Goal: Answer question/provide support: Share knowledge or assist other users

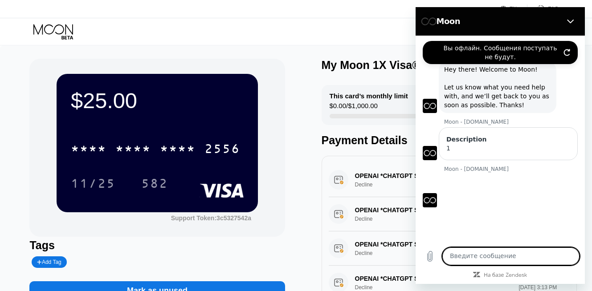
scroll to position [5, 0]
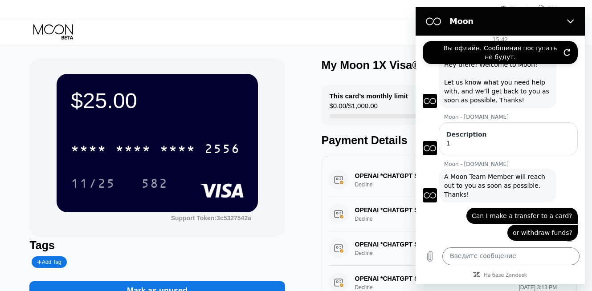
click at [566, 52] on icon "Обновить подключение" at bounding box center [566, 52] width 7 height 7
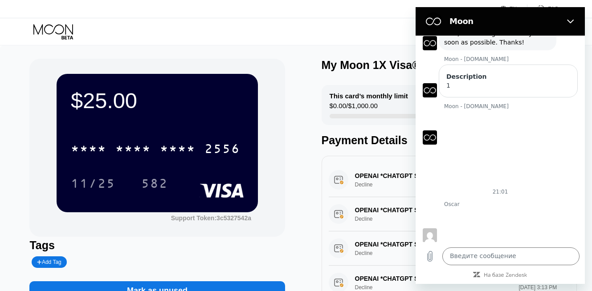
scroll to position [65, 0]
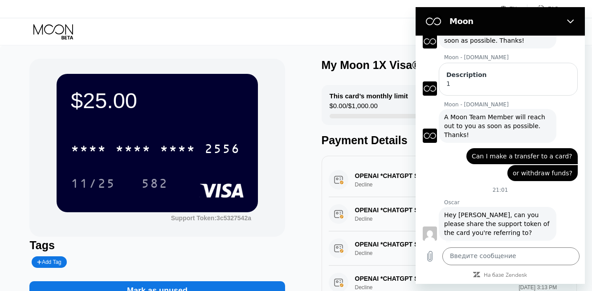
click at [447, 211] on span "Hey [PERSON_NAME], can you please share the support token of the card you're re…" at bounding box center [497, 224] width 107 height 27
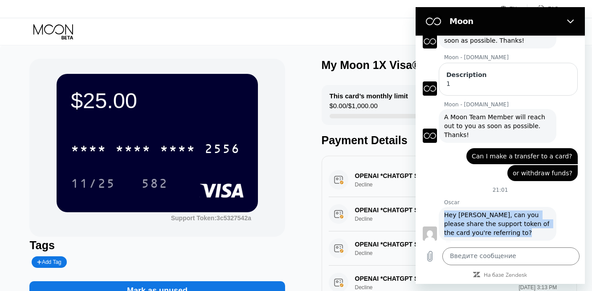
click at [447, 211] on span "Hey [PERSON_NAME], can you please share the support token of the card you're re…" at bounding box center [497, 224] width 107 height 27
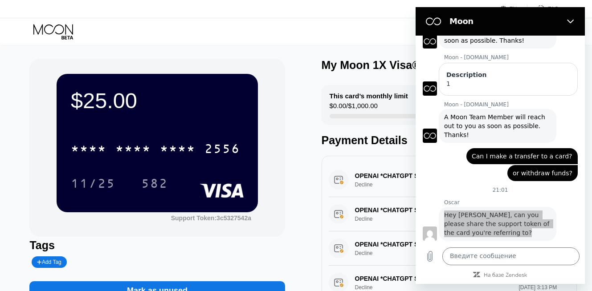
click at [297, 20] on div "Visa Monthly Spend Limit $0.00 / $4,000.00 $0.01 Moon Credit [PERSON_NAME] [EMA…" at bounding box center [296, 31] width 592 height 27
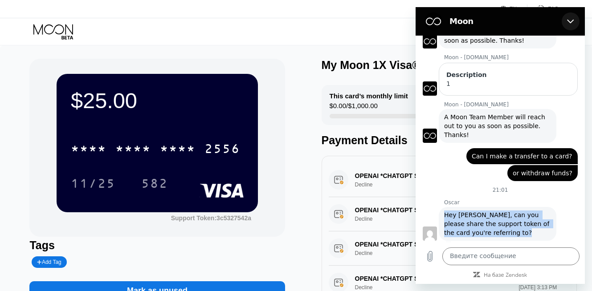
click at [573, 22] on icon "Закрыть" at bounding box center [570, 21] width 7 height 7
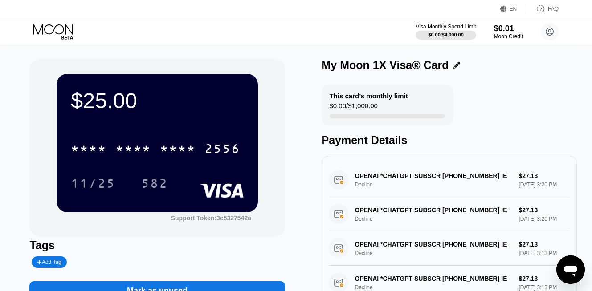
click at [573, 266] on icon "Открыть окно обмена сообщениями" at bounding box center [570, 271] width 13 height 11
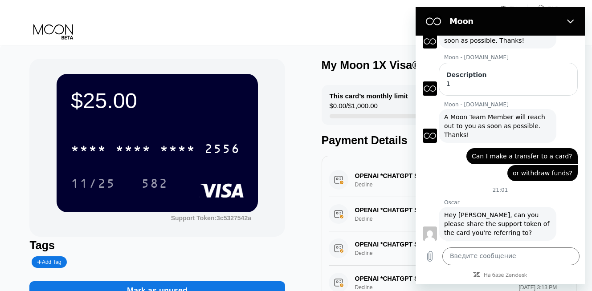
click at [447, 211] on span "Hey [PERSON_NAME], can you please share the support token of the card you're re…" at bounding box center [497, 224] width 107 height 27
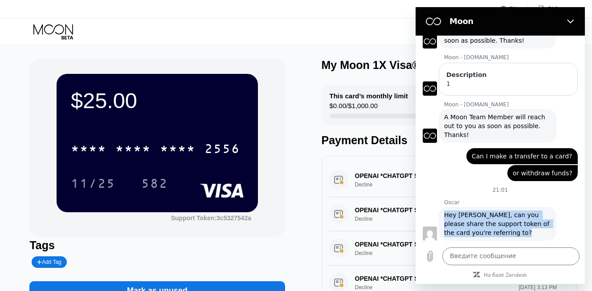
click at [447, 211] on span "Hey [PERSON_NAME], can you please share the support token of the card you're re…" at bounding box center [497, 224] width 107 height 27
copy span "Hey [PERSON_NAME], can you please share the support token of the card you're re…"
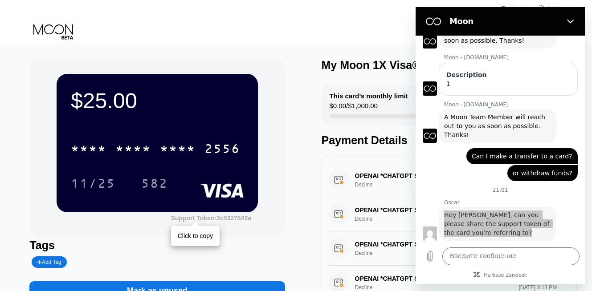
click at [234, 219] on div "Support Token: 3c5327542a" at bounding box center [211, 218] width 80 height 7
click at [202, 220] on div "Support Token: 3c5327542a" at bounding box center [211, 218] width 80 height 7
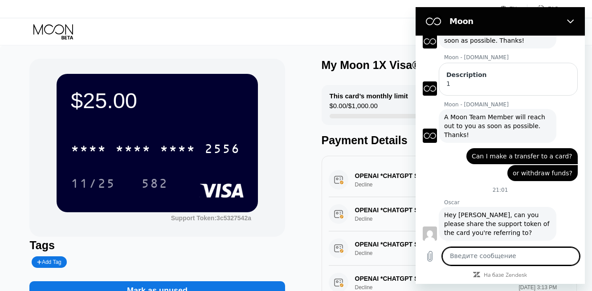
click at [494, 255] on textarea at bounding box center [510, 257] width 137 height 18
type textarea "3c5327542a"
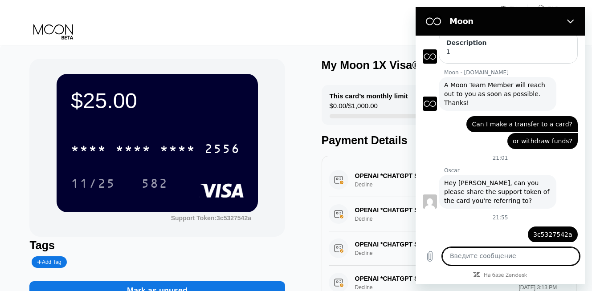
scroll to position [98, 0]
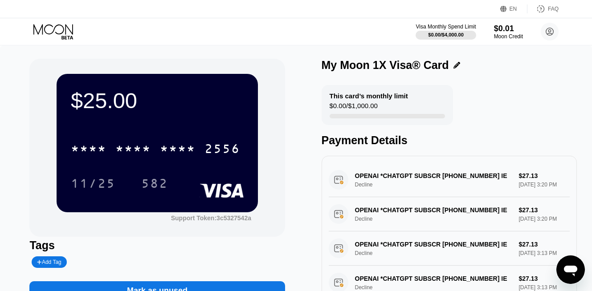
click at [579, 272] on div "Открыть окно обмена сообщениями" at bounding box center [570, 269] width 27 height 27
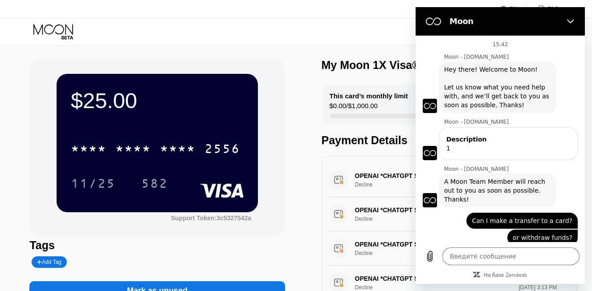
scroll to position [199, 0]
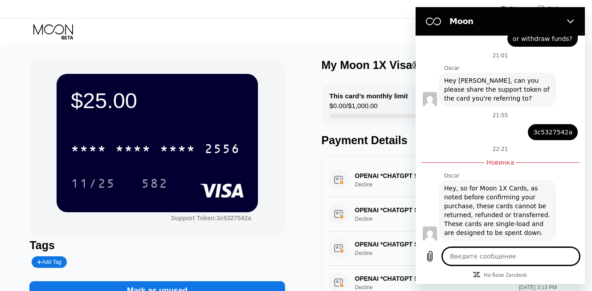
click at [447, 184] on div "Hey, so for Moon 1X Cards, as noted before confirming your purchase, these card…" at bounding box center [497, 210] width 107 height 53
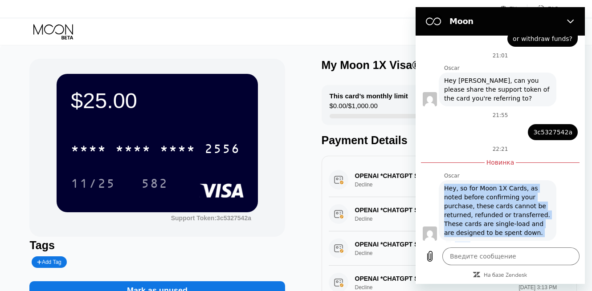
drag, startPoint x: 447, startPoint y: 180, endPoint x: 491, endPoint y: 236, distance: 71.0
click at [491, 236] on div "[PERSON_NAME] [PERSON_NAME] говорит: Hey, so for Moon 1X Cards, as noted before…" at bounding box center [503, 210] width 162 height 77
click at [493, 226] on div "Hey, so for Moon 1X Cards, as noted before confirming your purchase, these card…" at bounding box center [497, 210] width 107 height 53
drag, startPoint x: 488, startPoint y: 225, endPoint x: 444, endPoint y: 182, distance: 61.4
click at [444, 184] on div "Hey, so for Moon 1X Cards, as noted before confirming your purchase, these card…" at bounding box center [497, 210] width 107 height 53
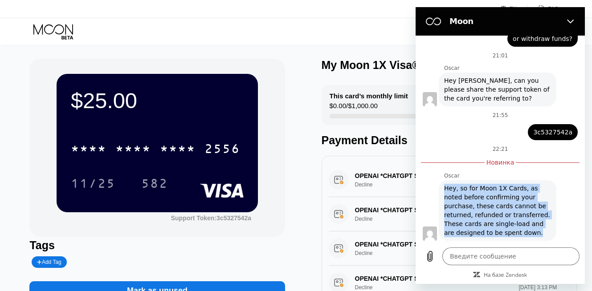
copy div "Hey, so for Moon 1X Cards, as noted before confirming your purchase, these card…"
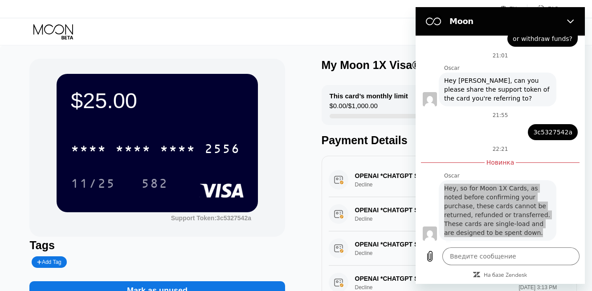
click at [276, 27] on div "Visa Monthly Spend Limit $0.00 / $4,000.00 $0.01 Moon Credit [PERSON_NAME] [EMA…" at bounding box center [296, 31] width 592 height 27
click at [284, 40] on div "Visa Monthly Spend Limit $0.00 / $4,000.00 $0.01 Moon Credit [PERSON_NAME] [EMA…" at bounding box center [296, 31] width 592 height 27
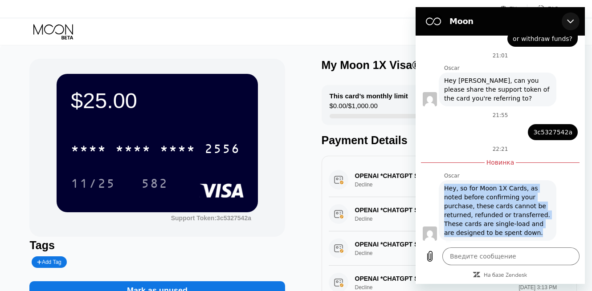
click at [572, 23] on icon "Закрыть" at bounding box center [570, 21] width 7 height 7
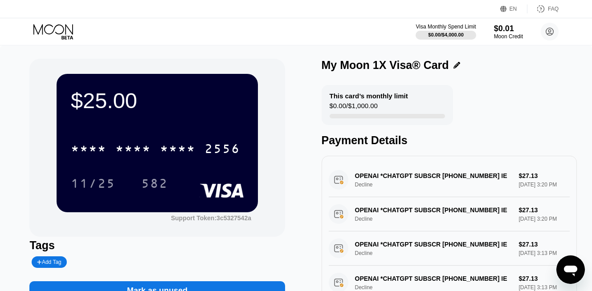
type textarea "x"
